Goal: Task Accomplishment & Management: Use online tool/utility

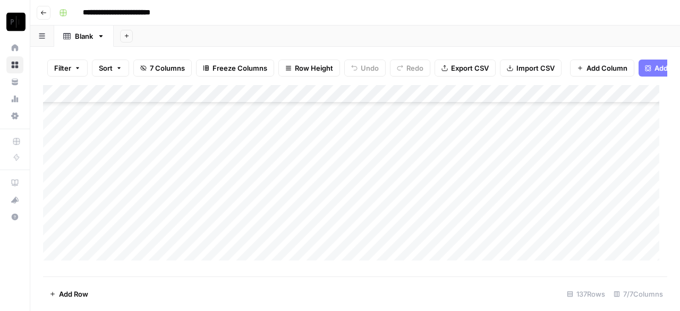
scroll to position [2334, 0]
click at [586, 220] on div "Add Column" at bounding box center [355, 176] width 624 height 183
click at [600, 236] on div "Add Column" at bounding box center [355, 176] width 624 height 183
